Goal: Go to known website: Access a specific website the user already knows

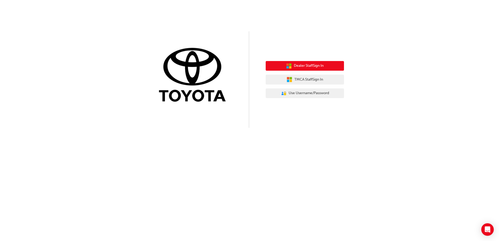
click at [296, 64] on span "Dealer Staff Sign In" at bounding box center [309, 66] width 30 height 6
